Goal: Information Seeking & Learning: Learn about a topic

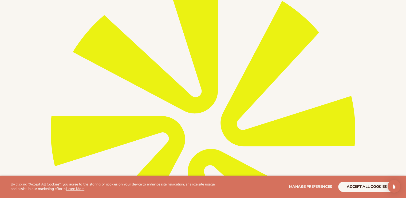
scroll to position [94, 0]
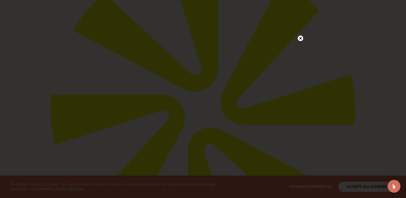
click at [302, 37] on circle at bounding box center [300, 38] width 6 height 6
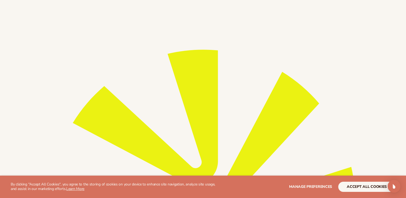
scroll to position [0, 0]
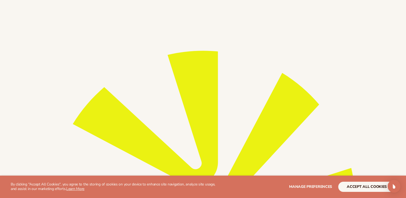
drag, startPoint x: 173, startPoint y: 79, endPoint x: 359, endPoint y: 157, distance: 201.5
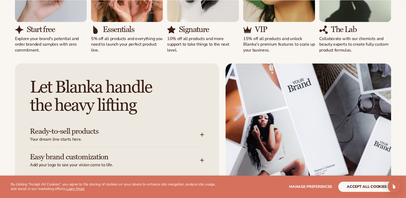
scroll to position [972, 0]
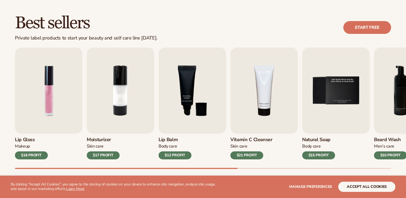
scroll to position [146, 0]
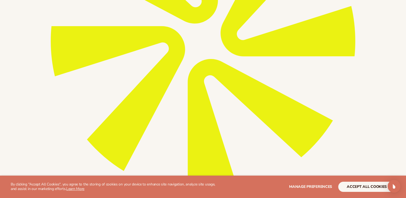
scroll to position [165, 0]
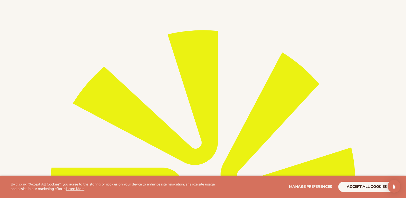
scroll to position [0, 0]
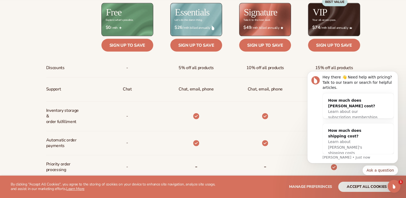
scroll to position [646, 0]
click at [399, 76] on button "Dismiss notification" at bounding box center [396, 72] width 7 height 7
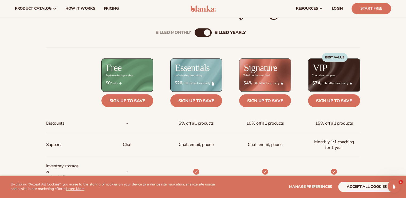
scroll to position [586, 0]
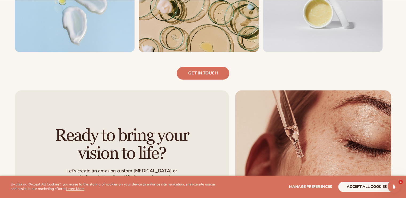
scroll to position [824, 0]
